Goal: Find specific page/section: Find specific page/section

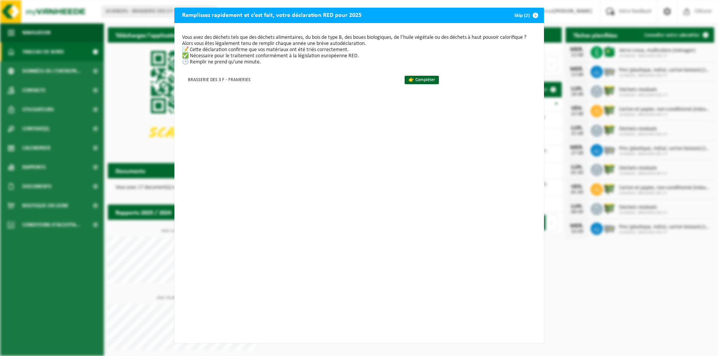
click at [533, 14] on span "button" at bounding box center [535, 15] width 15 height 15
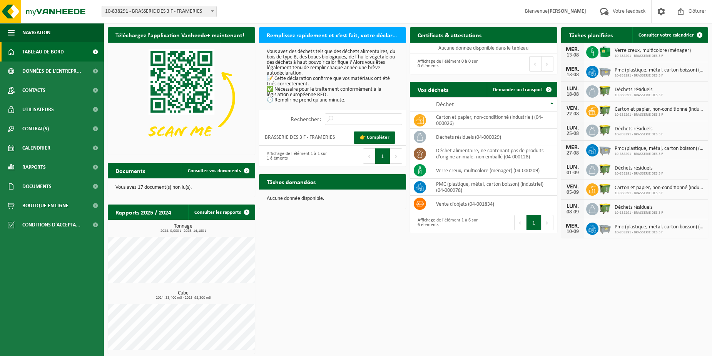
click at [334, 269] on div "Téléchargez l'application Vanheede+ maintenant! Cachez Remplissez rapidement et…" at bounding box center [408, 190] width 604 height 335
click at [49, 148] on span "Calendrier" at bounding box center [36, 148] width 28 height 19
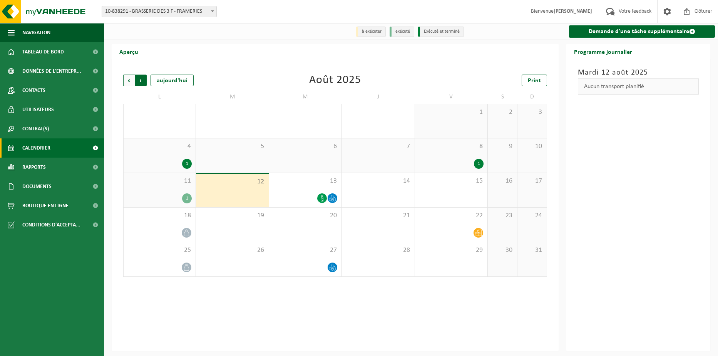
click at [130, 82] on span "Précédent" at bounding box center [129, 81] width 12 height 12
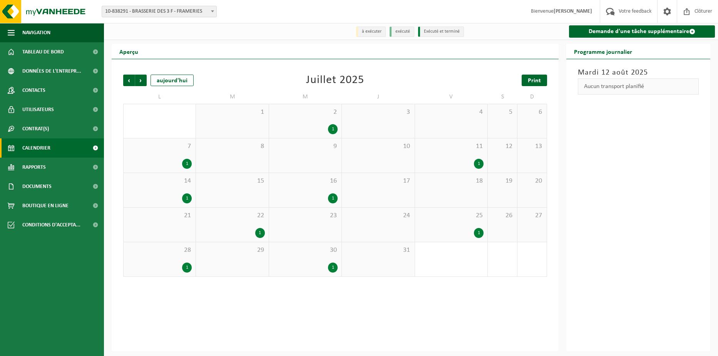
click at [527, 84] on link "Print" at bounding box center [534, 81] width 25 height 12
